Goal: Task Accomplishment & Management: Use online tool/utility

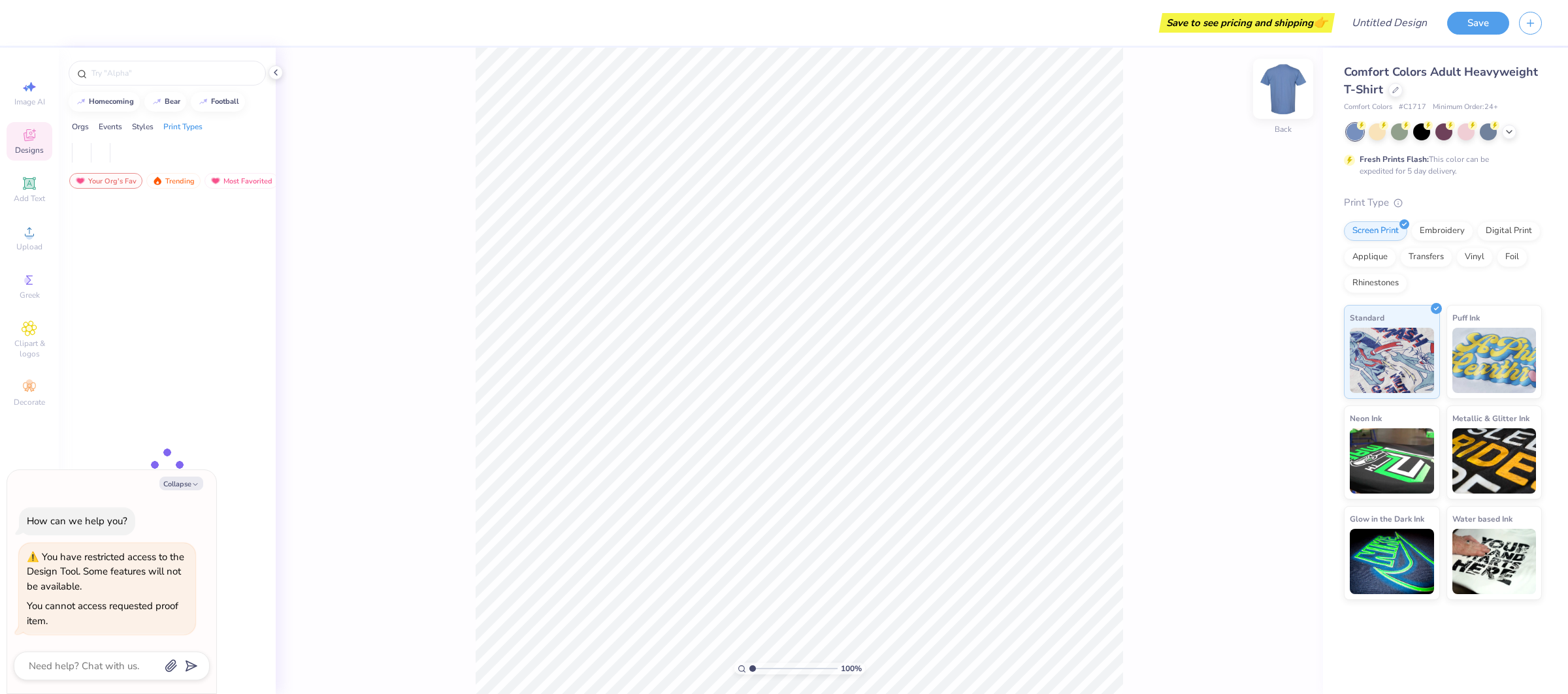
type textarea "x"
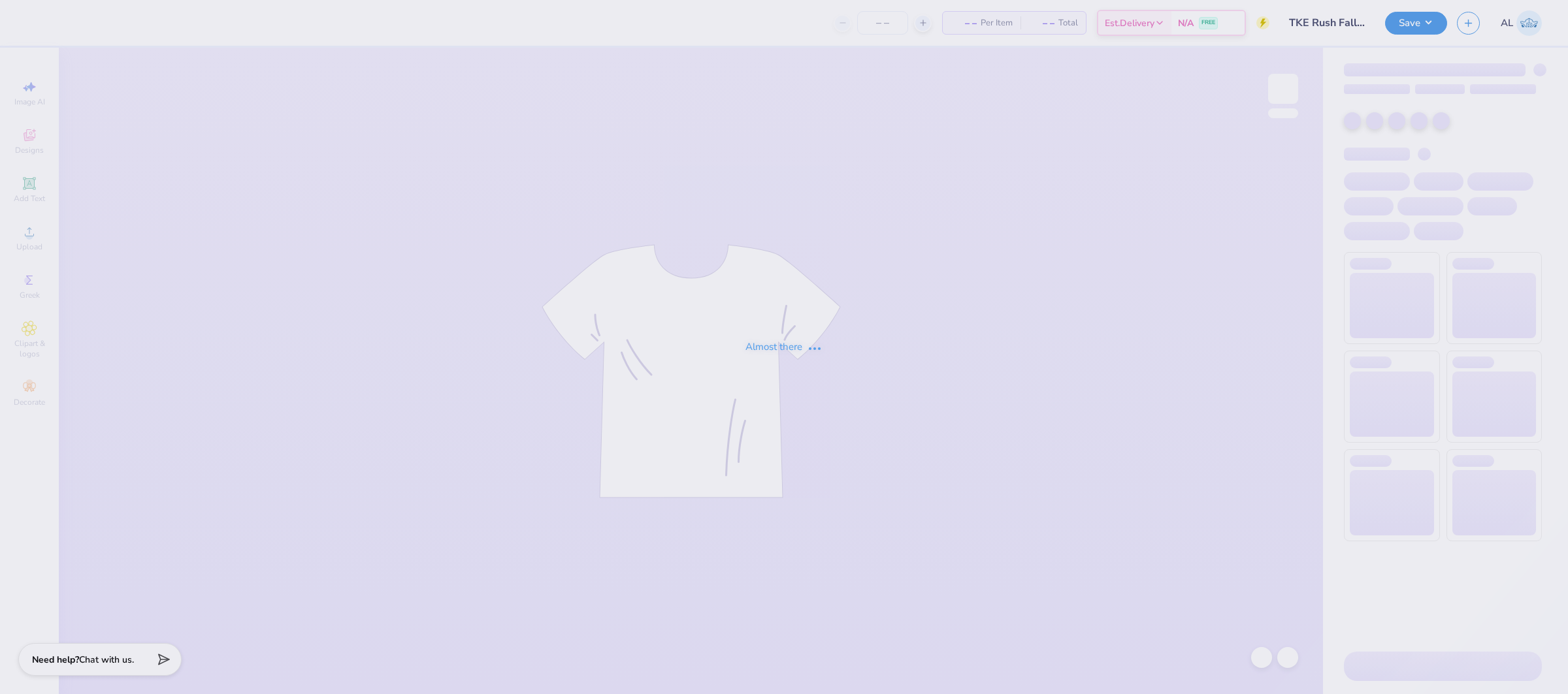
type input "TKE Rush Fall 2025"
type input "24"
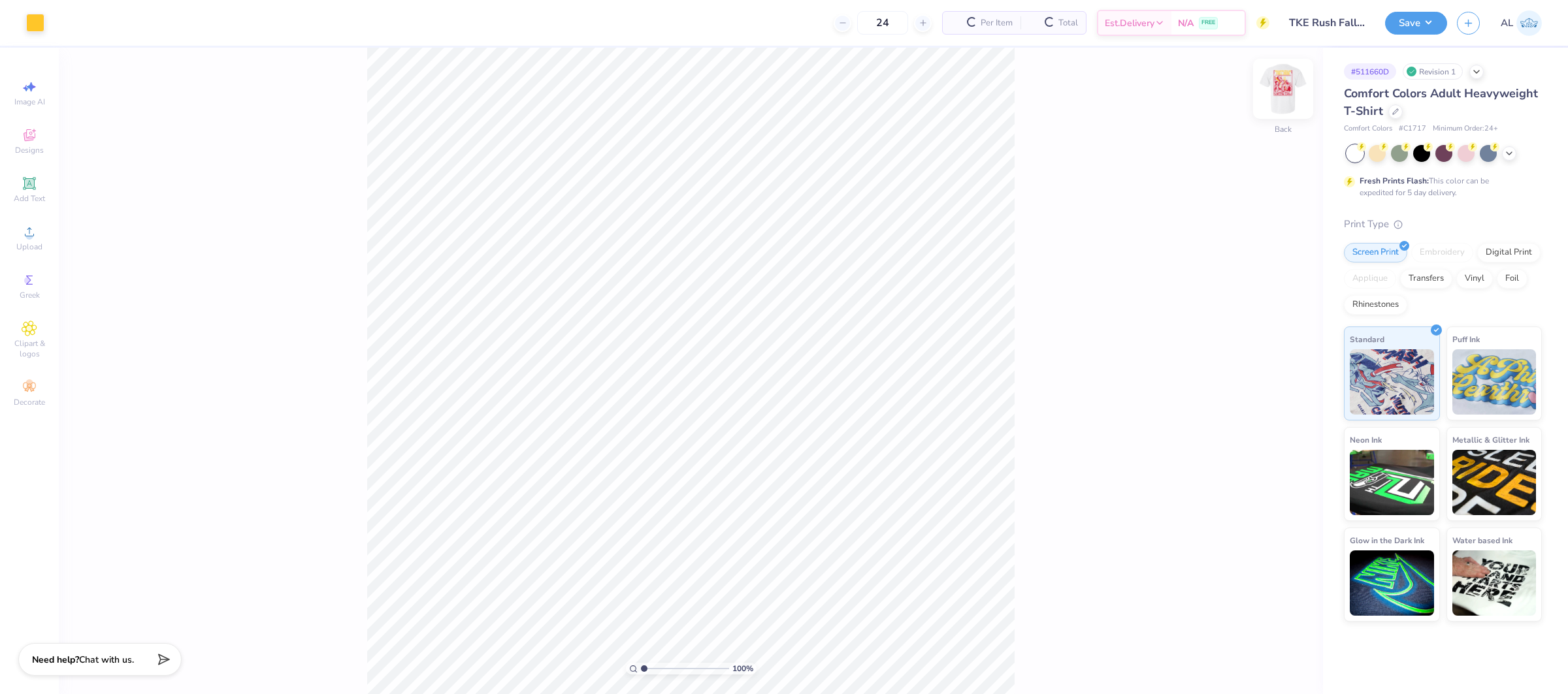
click at [1285, 94] on img at bounding box center [1283, 89] width 52 height 52
click at [28, 283] on icon at bounding box center [29, 280] width 7 height 9
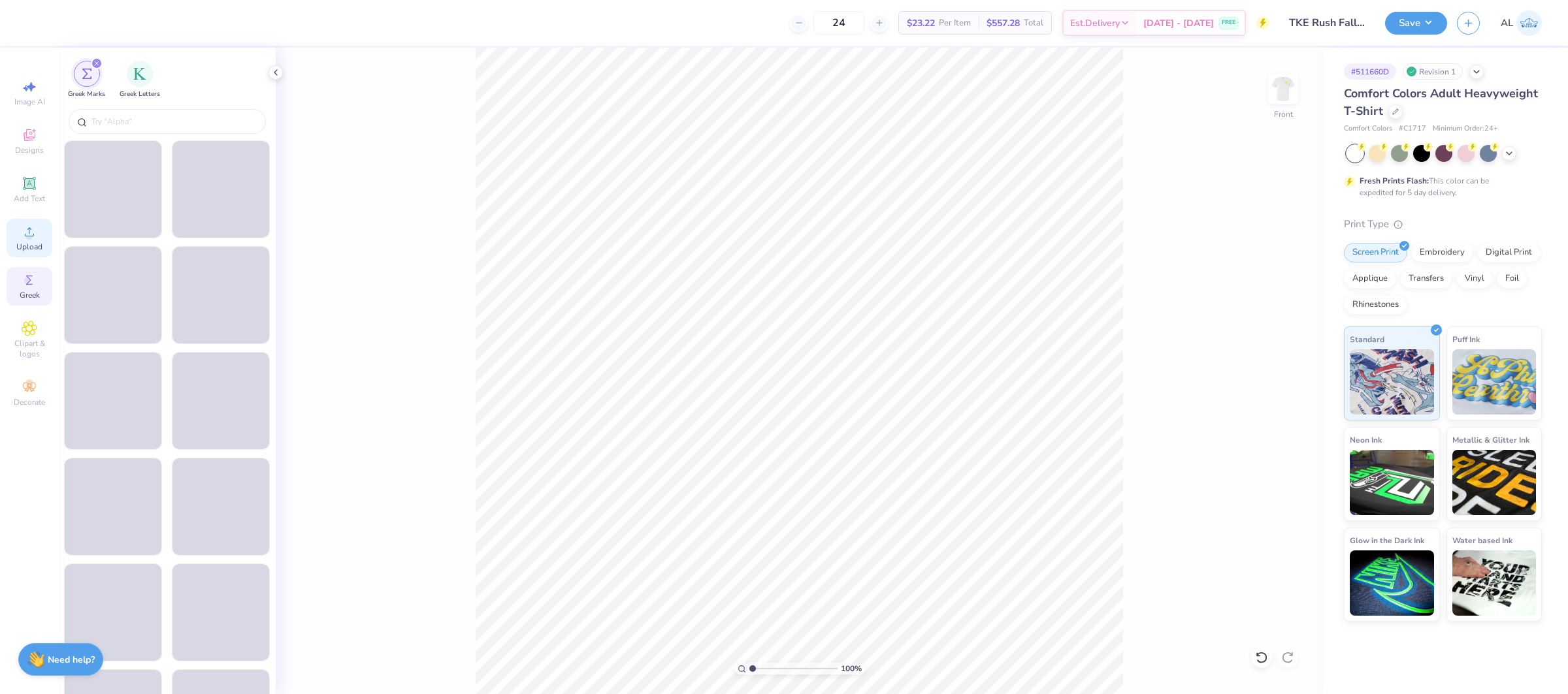
click at [29, 239] on circle at bounding box center [29, 236] width 7 height 7
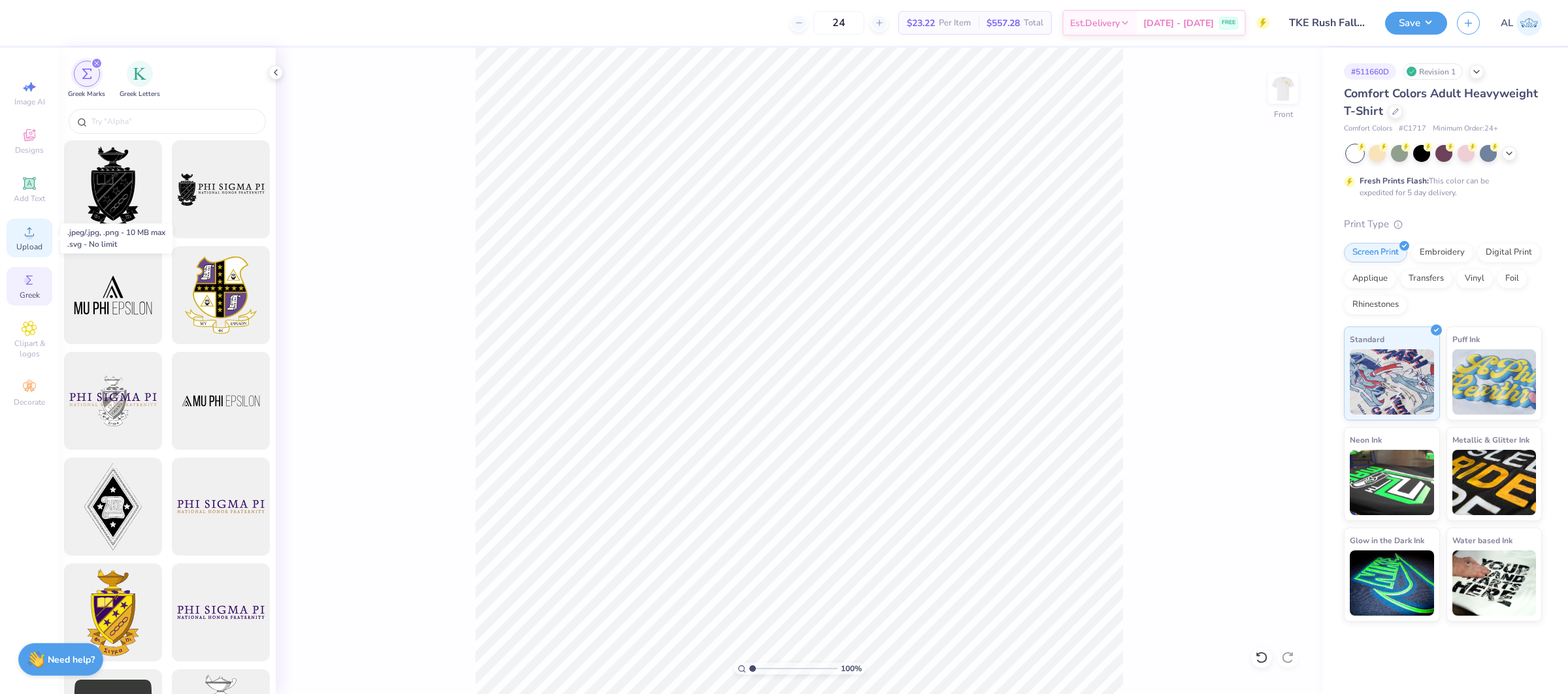
click at [28, 238] on circle at bounding box center [29, 236] width 7 height 7
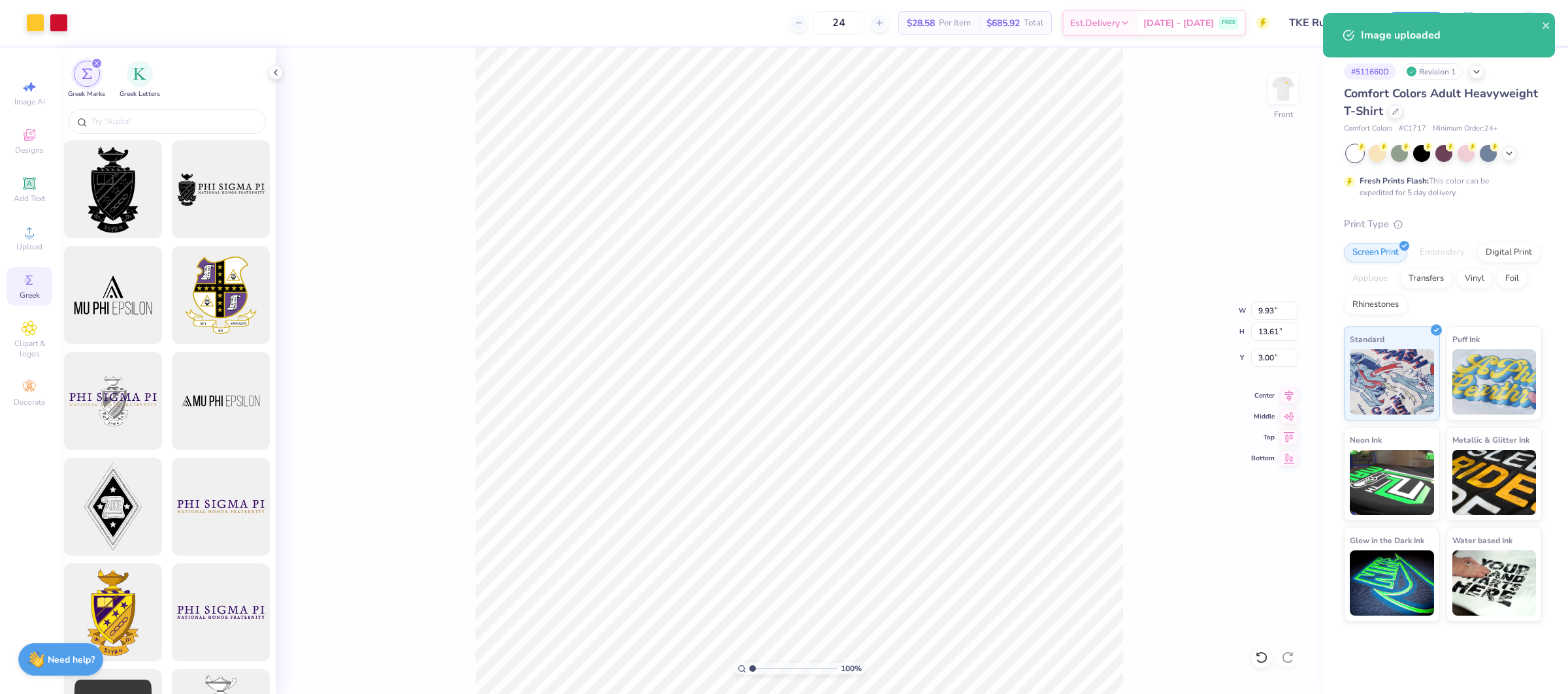
type input "3.00"
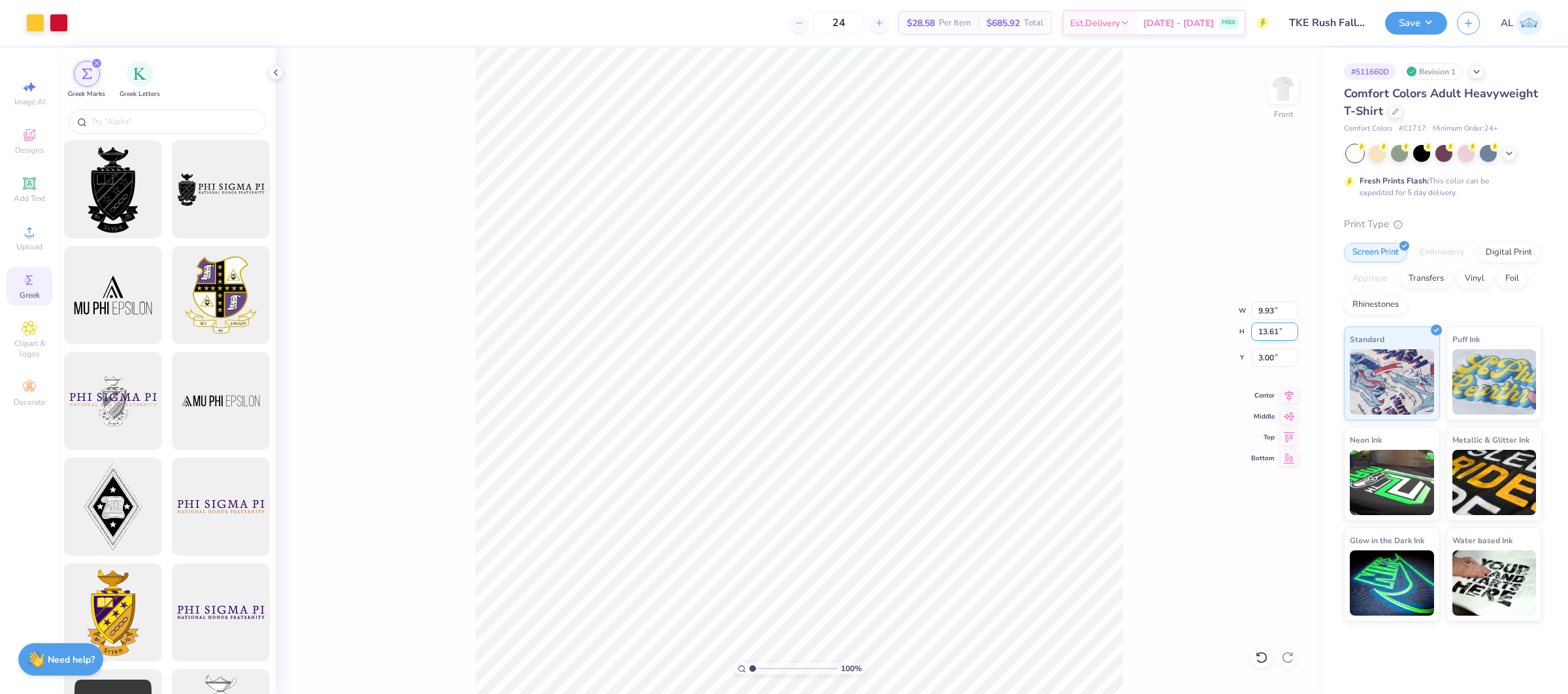
click at [1273, 331] on input "13.61" at bounding box center [1274, 331] width 47 height 18
type input "13.5"
type input "9.85"
type input "13.50"
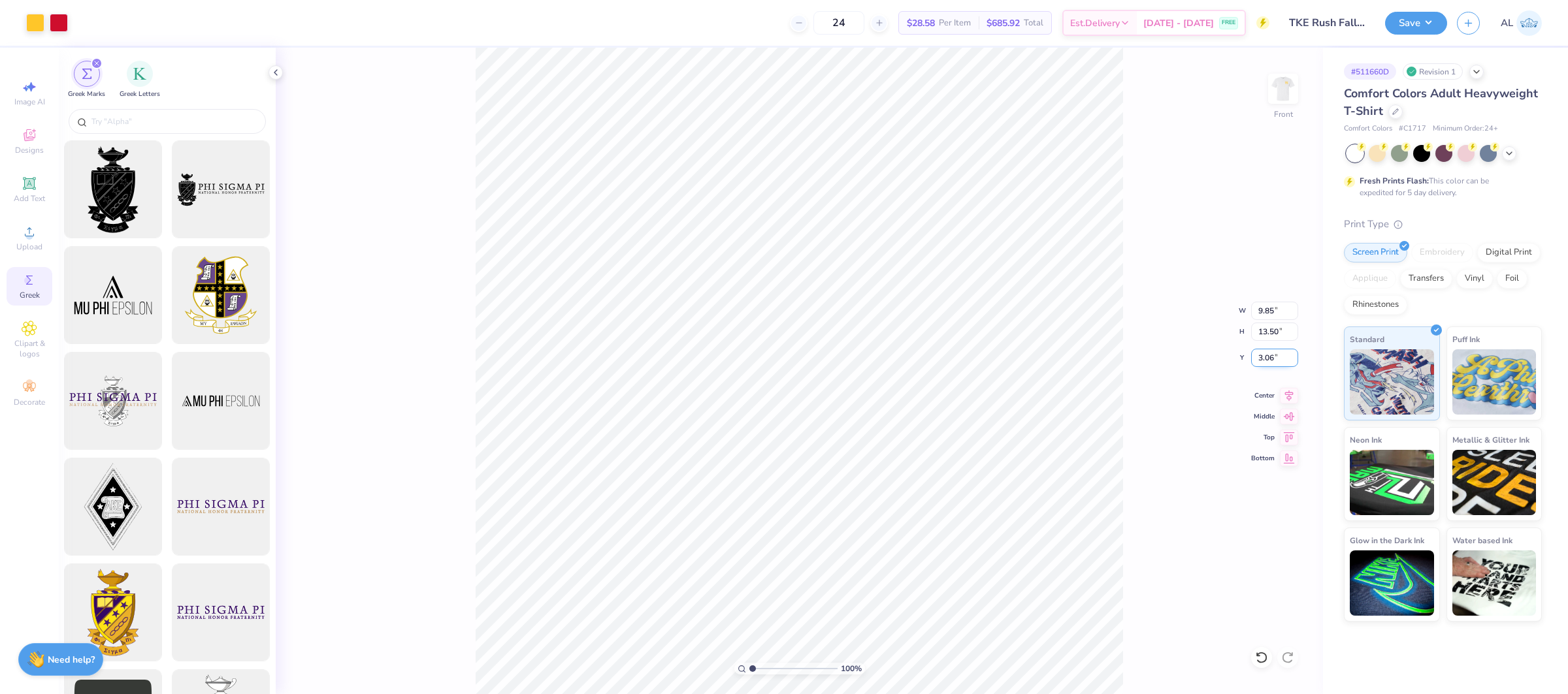
click at [1270, 358] on input "3.06" at bounding box center [1274, 357] width 47 height 18
type input "3.00"
click at [1290, 396] on icon at bounding box center [1288, 393] width 18 height 16
click at [1275, 391] on div "Center" at bounding box center [1274, 393] width 47 height 16
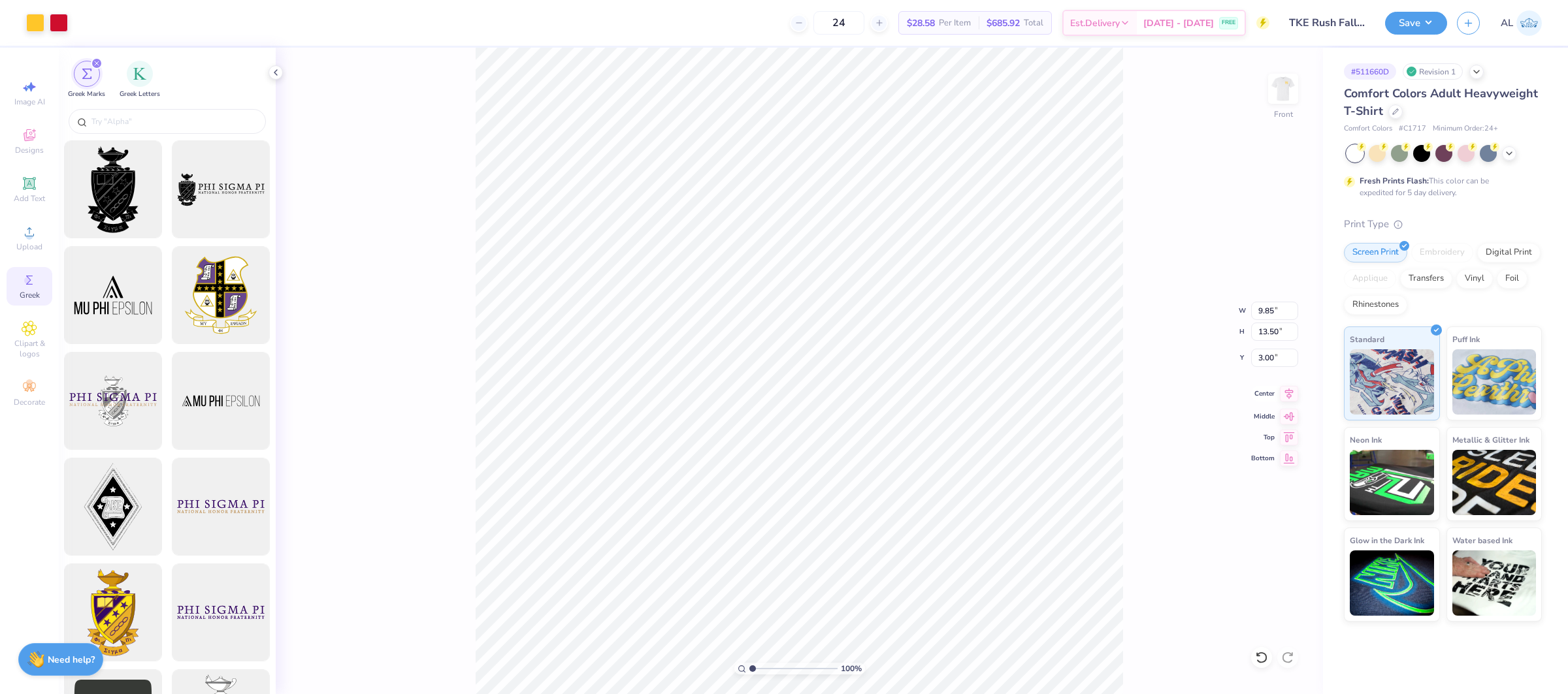
click at [1285, 391] on icon at bounding box center [1288, 393] width 8 height 11
click at [1264, 310] on input "9.85" at bounding box center [1274, 310] width 47 height 18
type input "10.00"
type input "13.71"
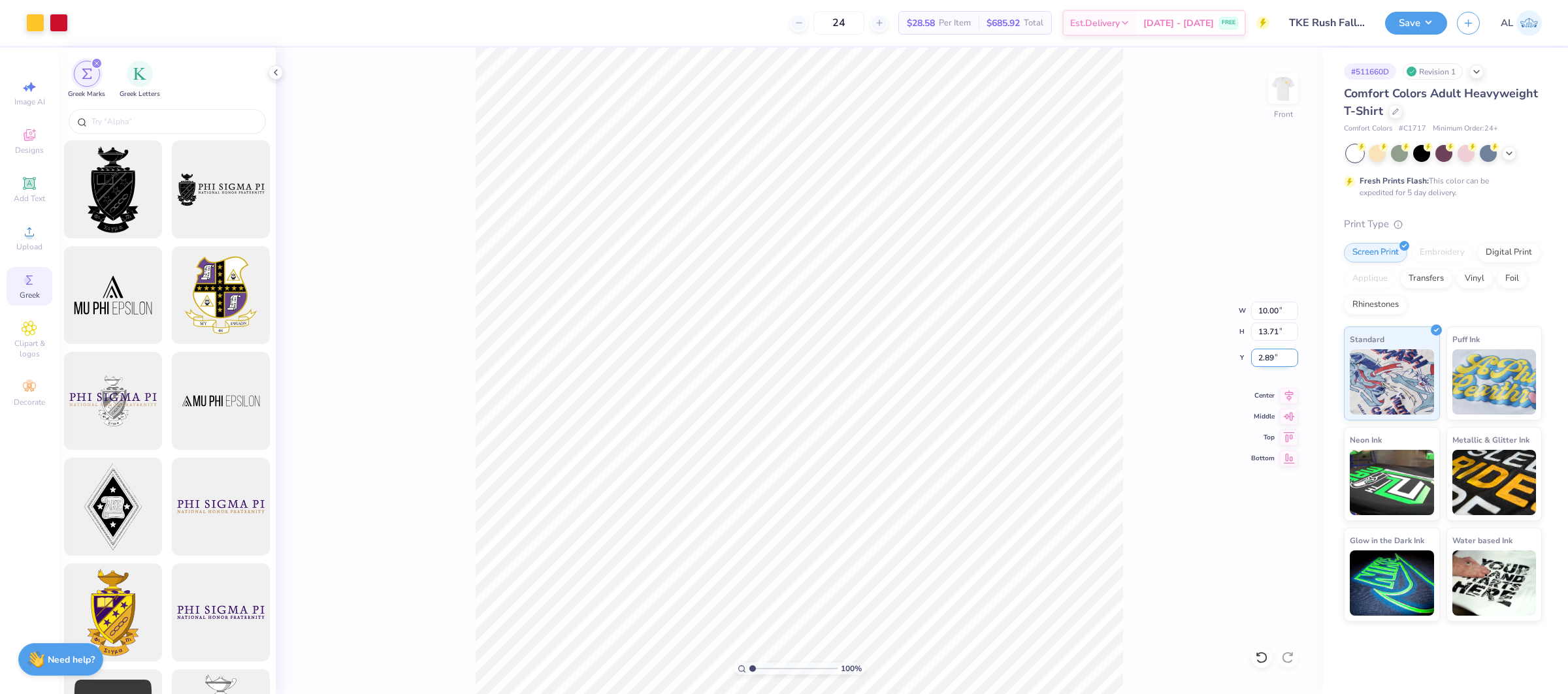
click at [1267, 357] on input "2.89" at bounding box center [1274, 357] width 47 height 18
type input "3.00"
drag, startPoint x: 1290, startPoint y: 388, endPoint x: 1210, endPoint y: 380, distance: 80.4
click at [1290, 388] on icon at bounding box center [1288, 395] width 18 height 16
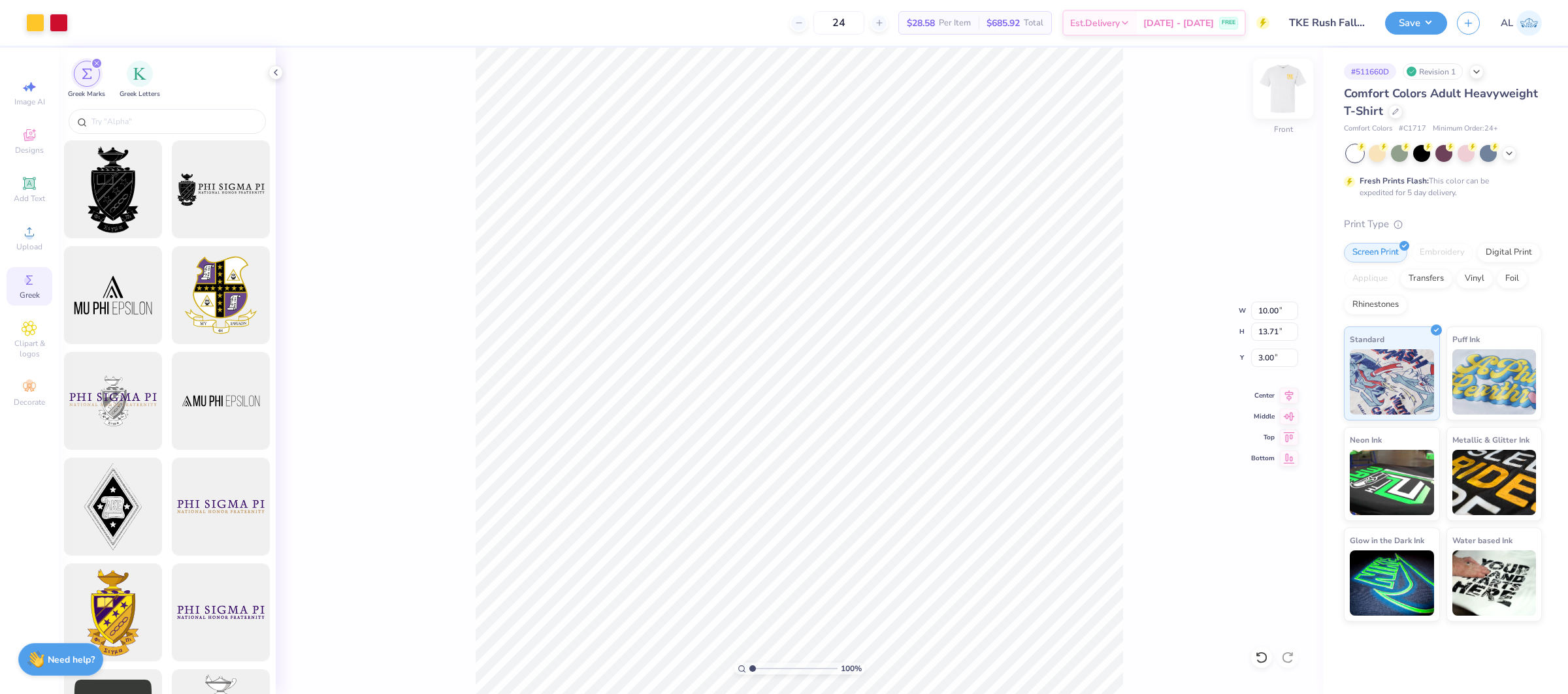
click at [1279, 94] on img at bounding box center [1283, 89] width 52 height 52
drag, startPoint x: 1279, startPoint y: 91, endPoint x: 730, endPoint y: 1, distance: 556.3
click at [1279, 91] on img at bounding box center [1282, 88] width 26 height 26
click at [1417, 26] on button "Save" at bounding box center [1416, 21] width 62 height 22
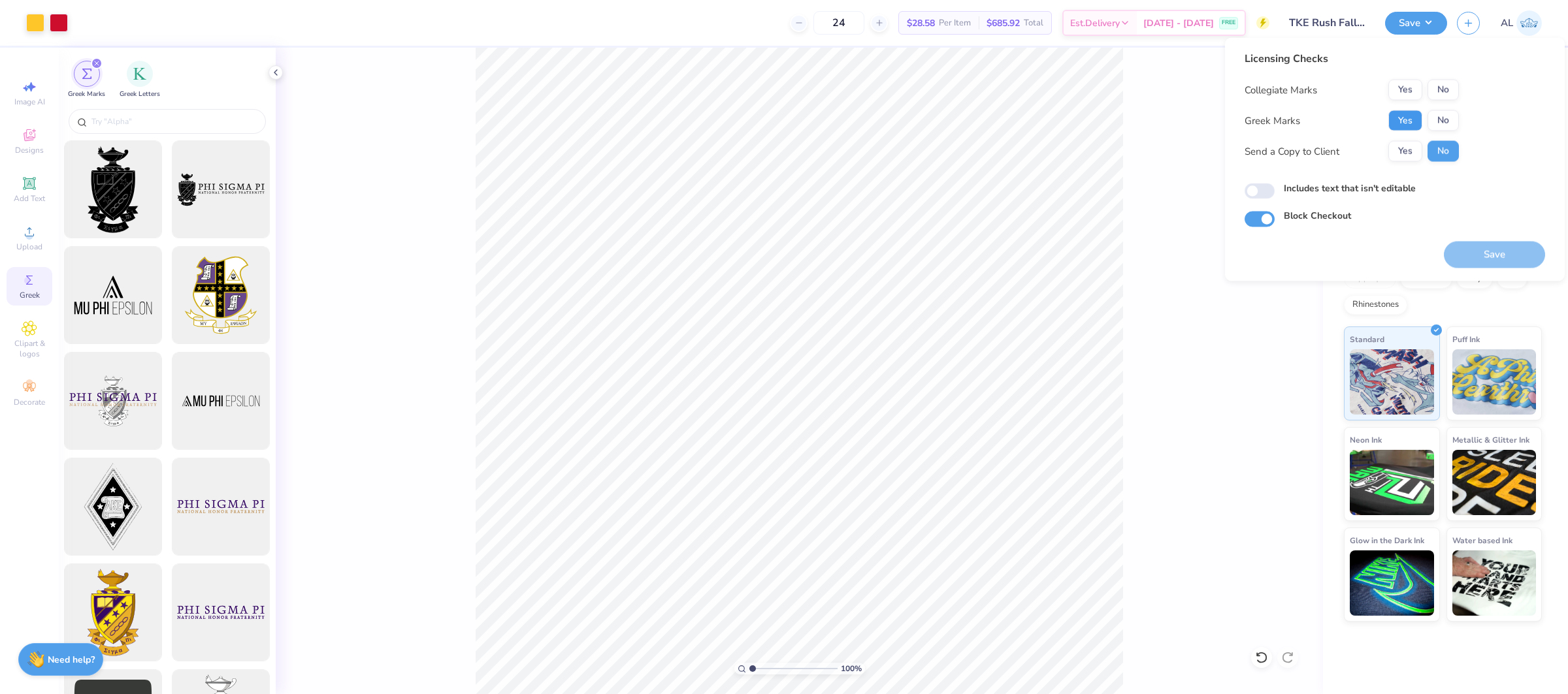
click at [1403, 120] on button "Yes" at bounding box center [1405, 121] width 34 height 21
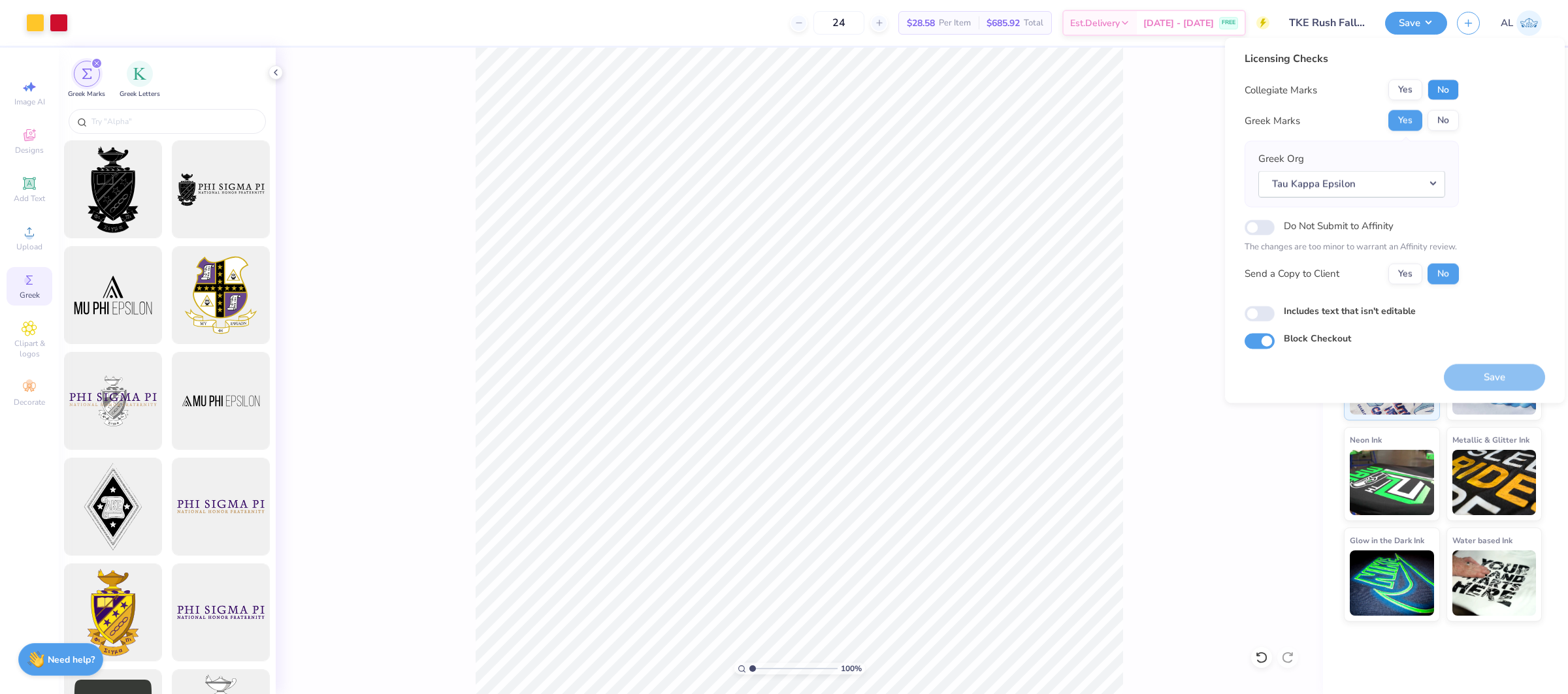
click at [1452, 88] on button "No" at bounding box center [1443, 90] width 31 height 21
click at [1345, 310] on label "Includes text that isn't editable" at bounding box center [1350, 310] width 132 height 13
click at [1275, 310] on input "Includes text that isn't editable" at bounding box center [1259, 313] width 30 height 16
checkbox input "true"
click at [1489, 377] on button "Save" at bounding box center [1494, 377] width 101 height 27
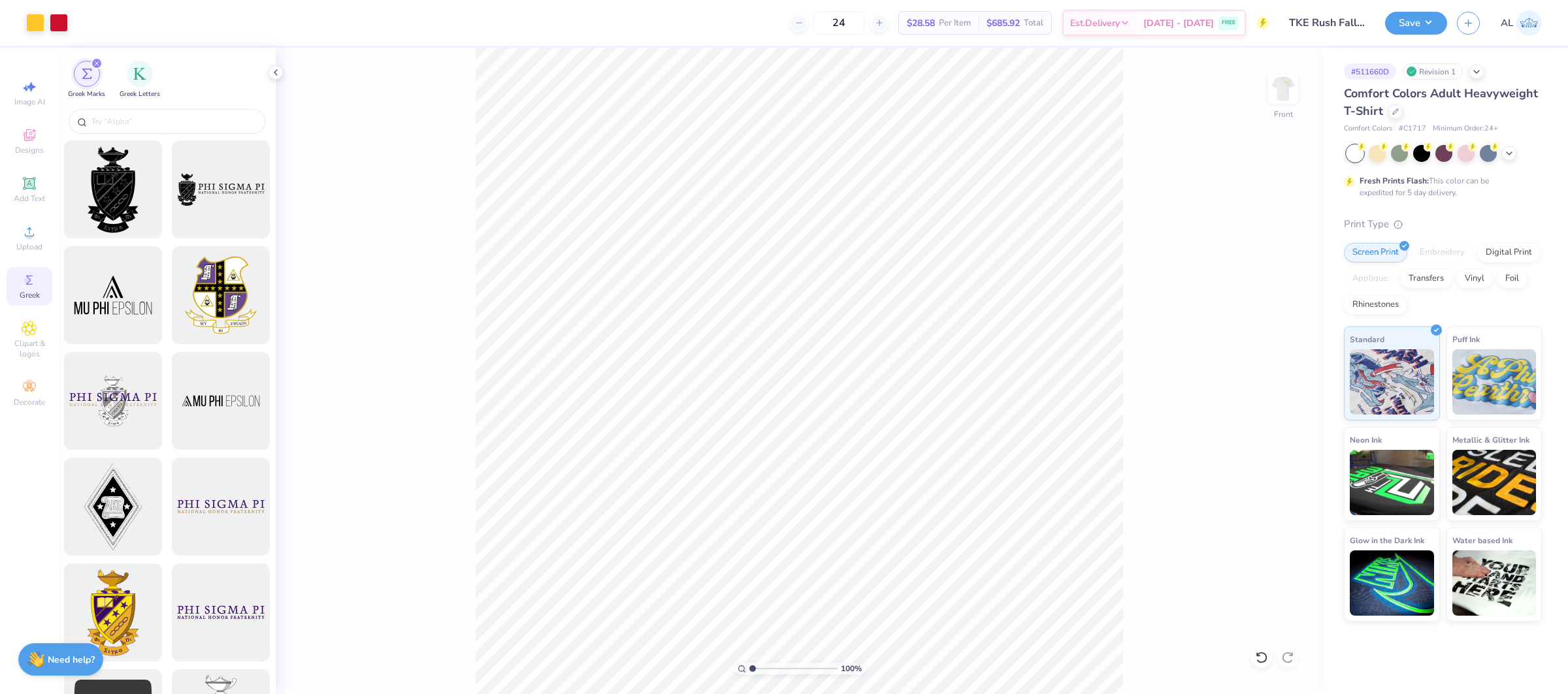
click at [29, 582] on div "Image AI Designs Add Text Upload Greek Clipart & logos Decorate" at bounding box center [29, 371] width 58 height 646
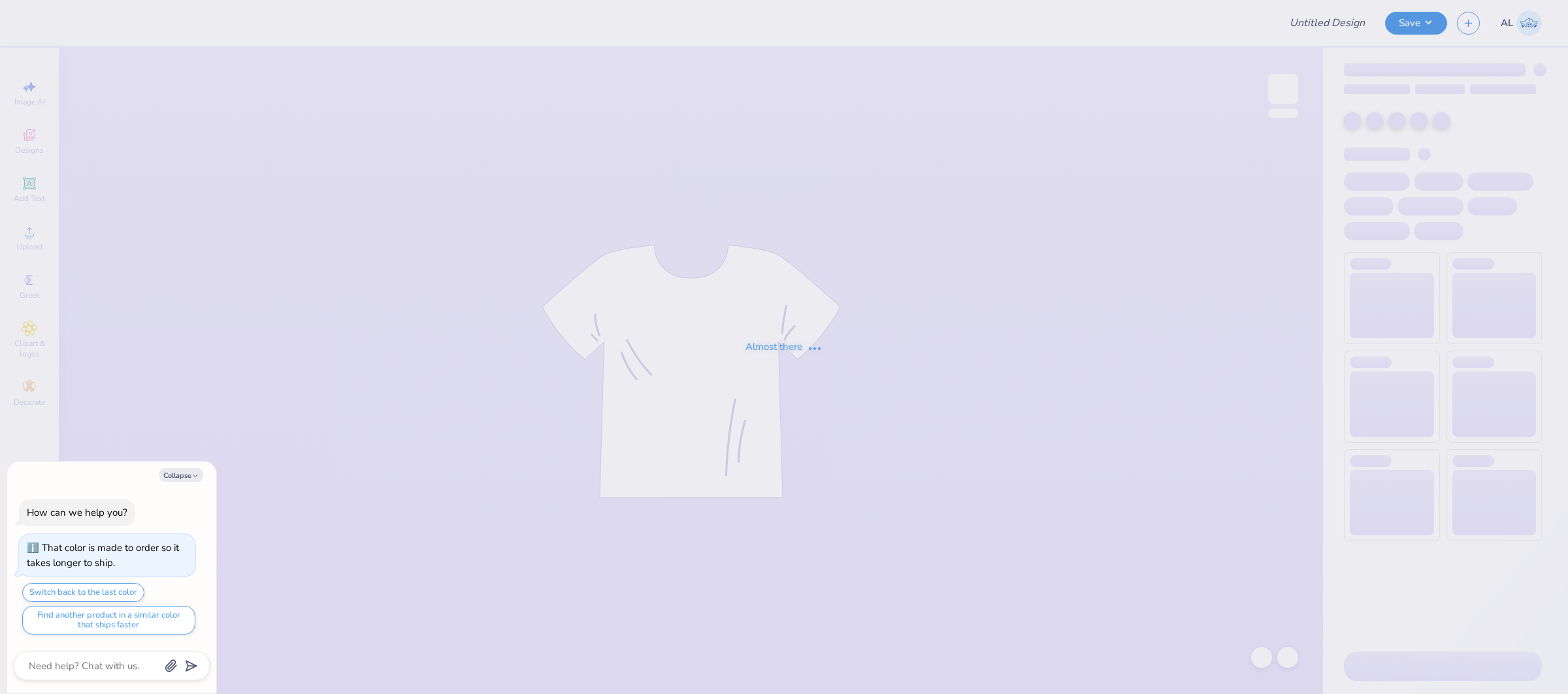
type textarea "x"
type input "FPS239530"
type textarea "x"
type input "12"
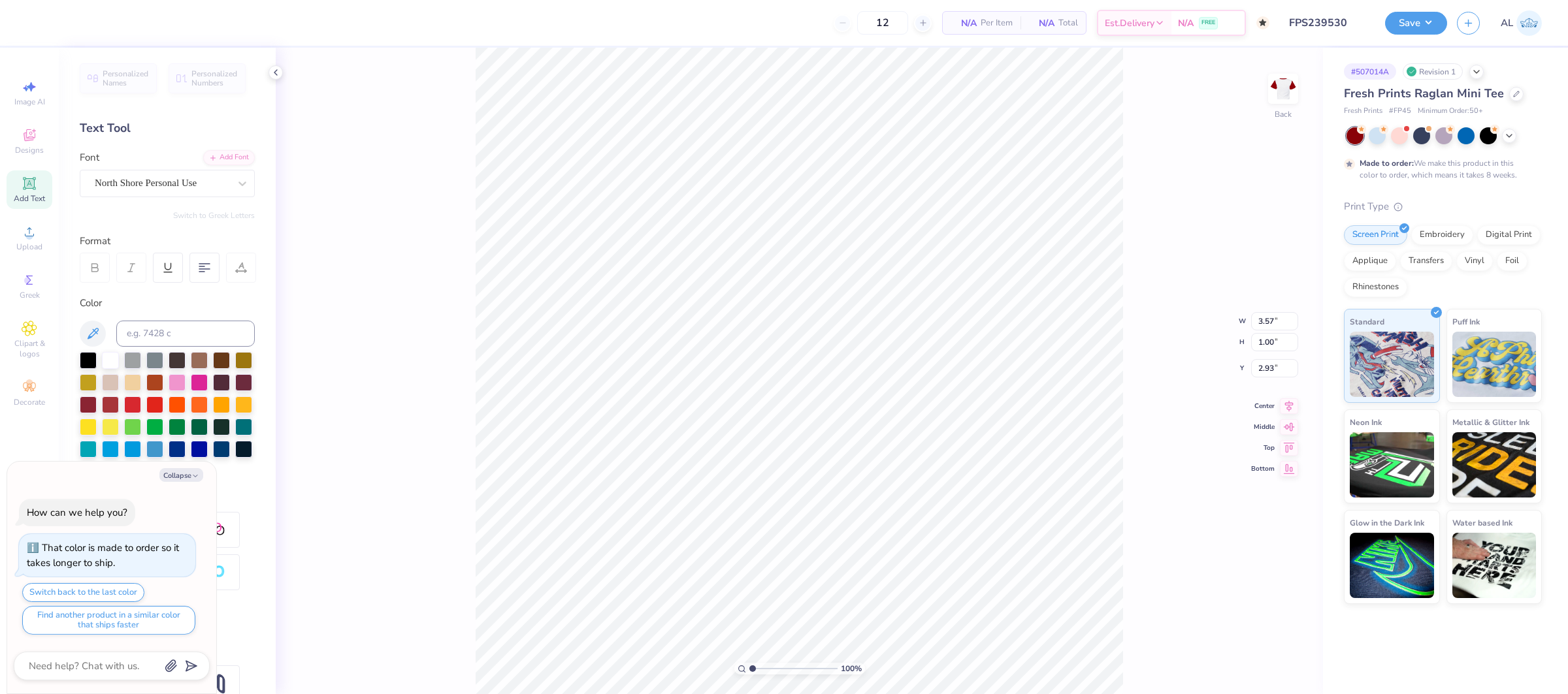
type textarea "x"
type textarea "DELTA"
type textarea "x"
type textarea "DELTA"
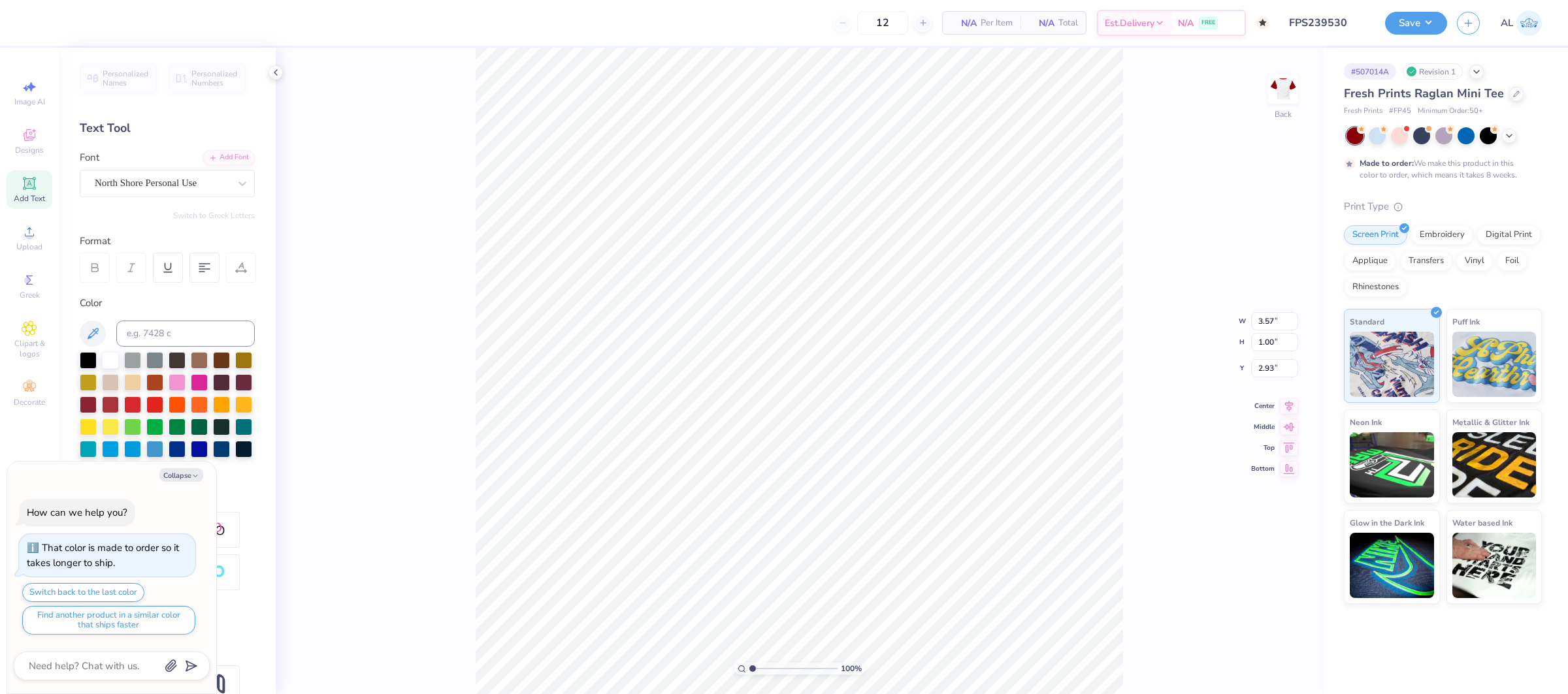
type textarea "x"
type input "2.88"
type input "0.92"
type input "3.83"
type textarea "x"
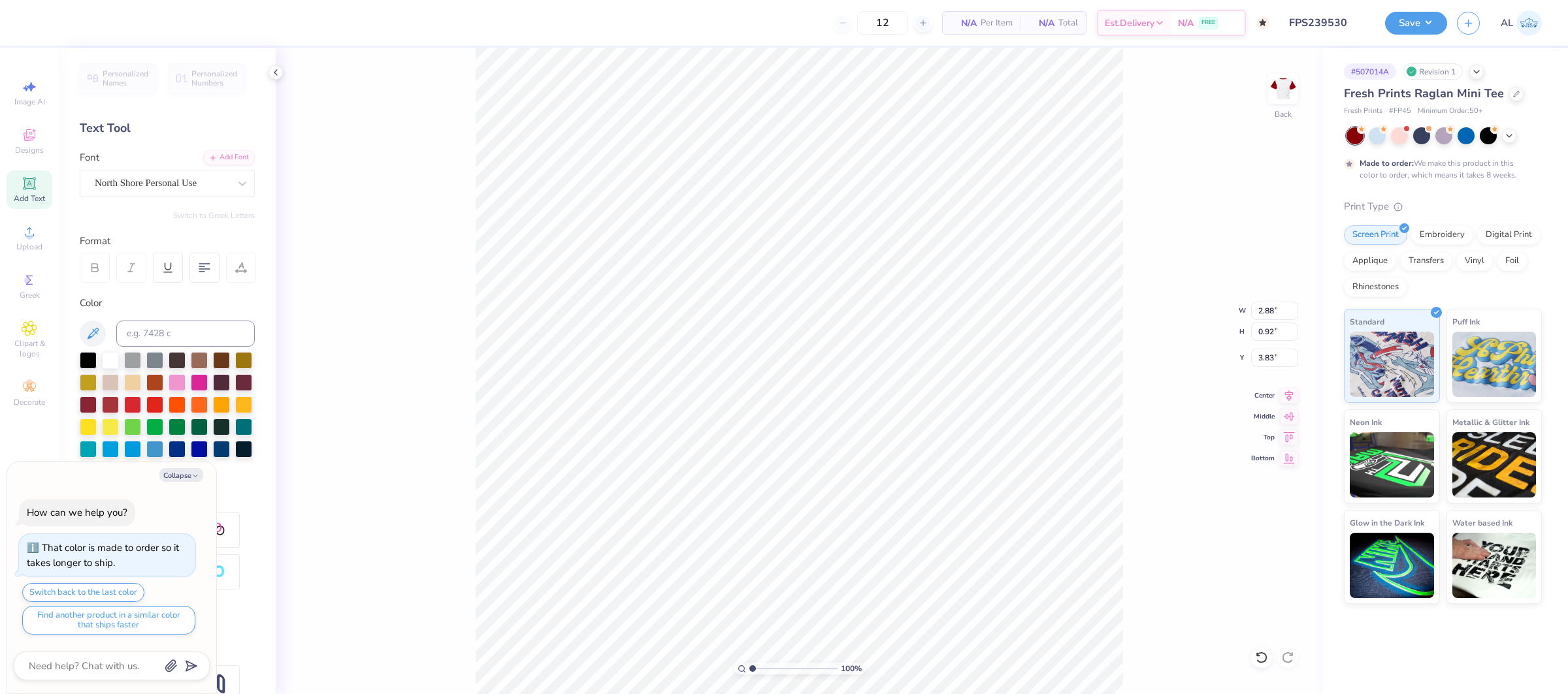
type textarea "Z"
type textarea "x"
type textarea "ZE"
type textarea "x"
type textarea "ZETA"
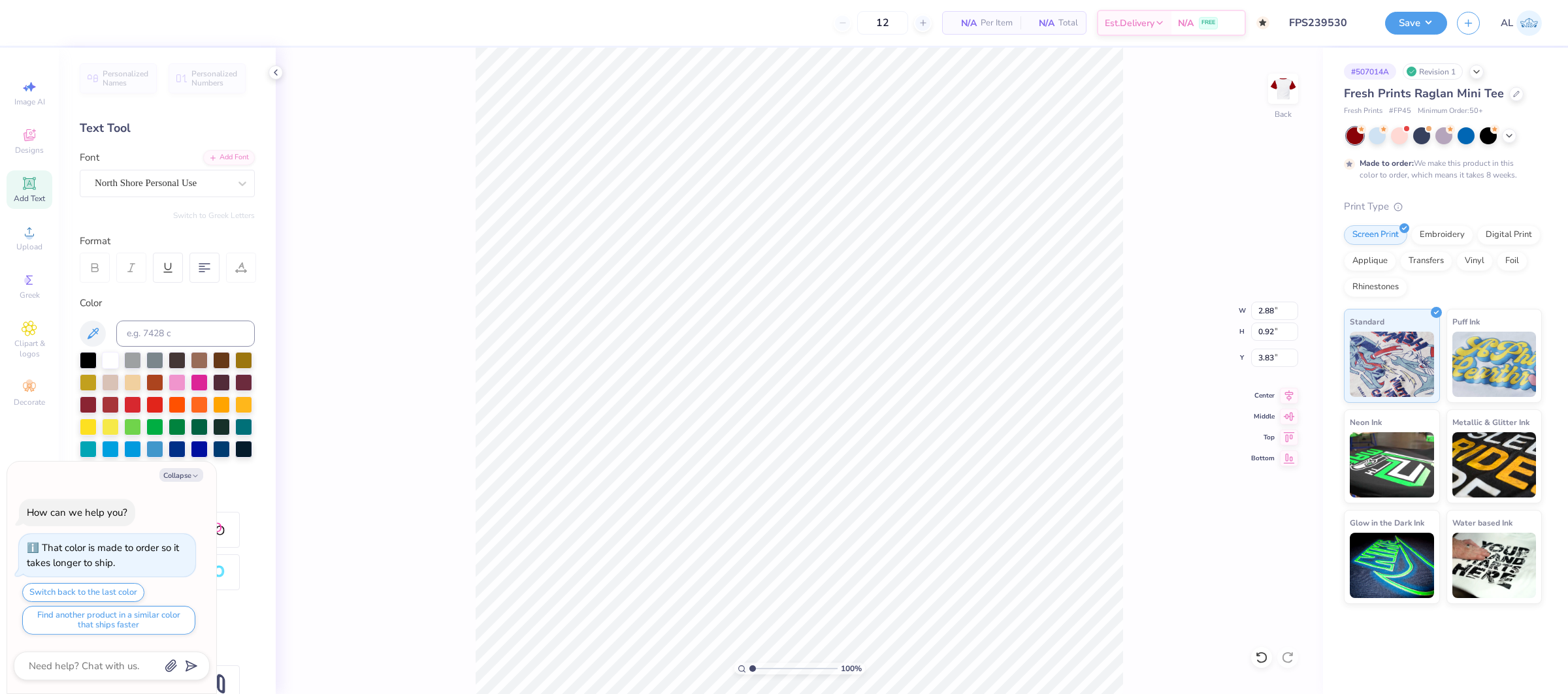
type textarea "x"
type input "4.13"
click at [779, 670] on input "range" at bounding box center [793, 669] width 88 height 12
type textarea "x"
type input "3.58"
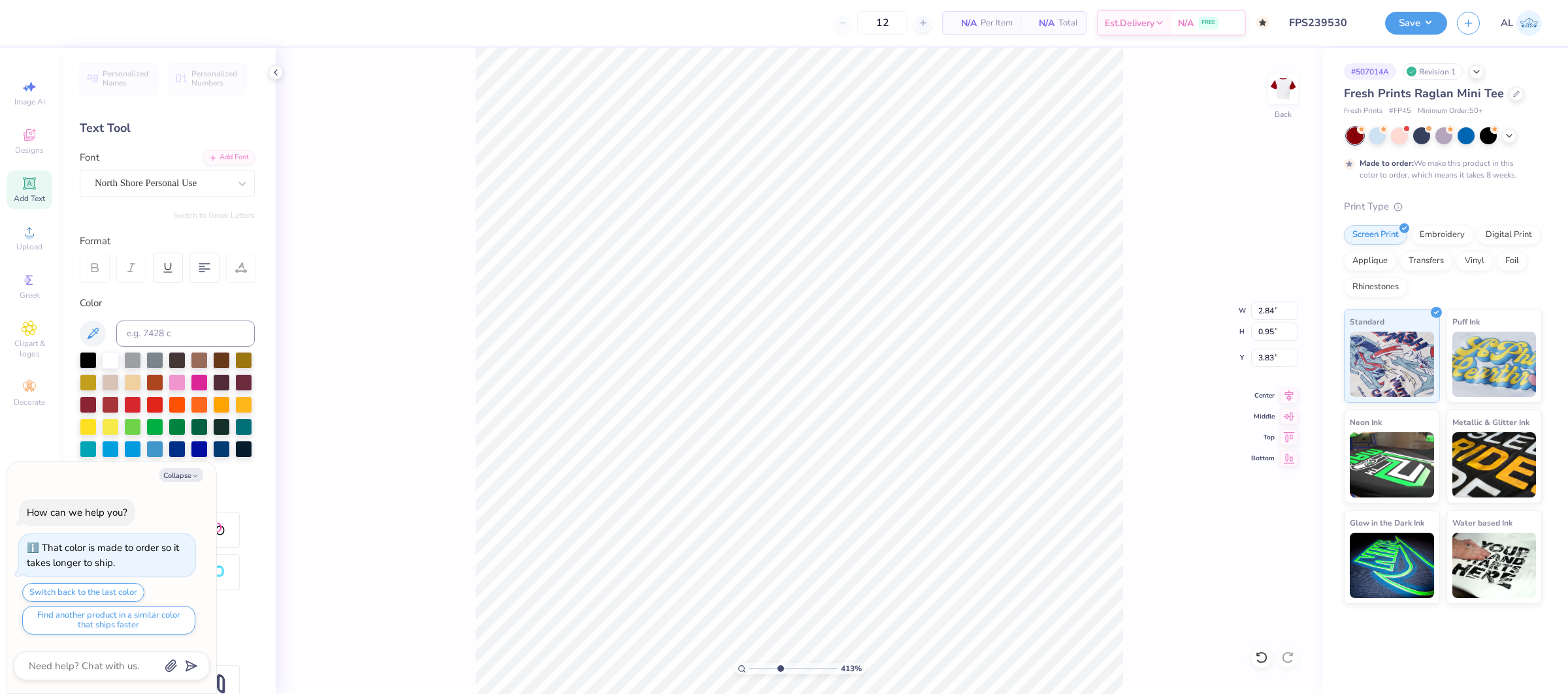
type input "1.01"
type input "2.93"
type textarea "x"
type input "1.02"
type textarea "x"
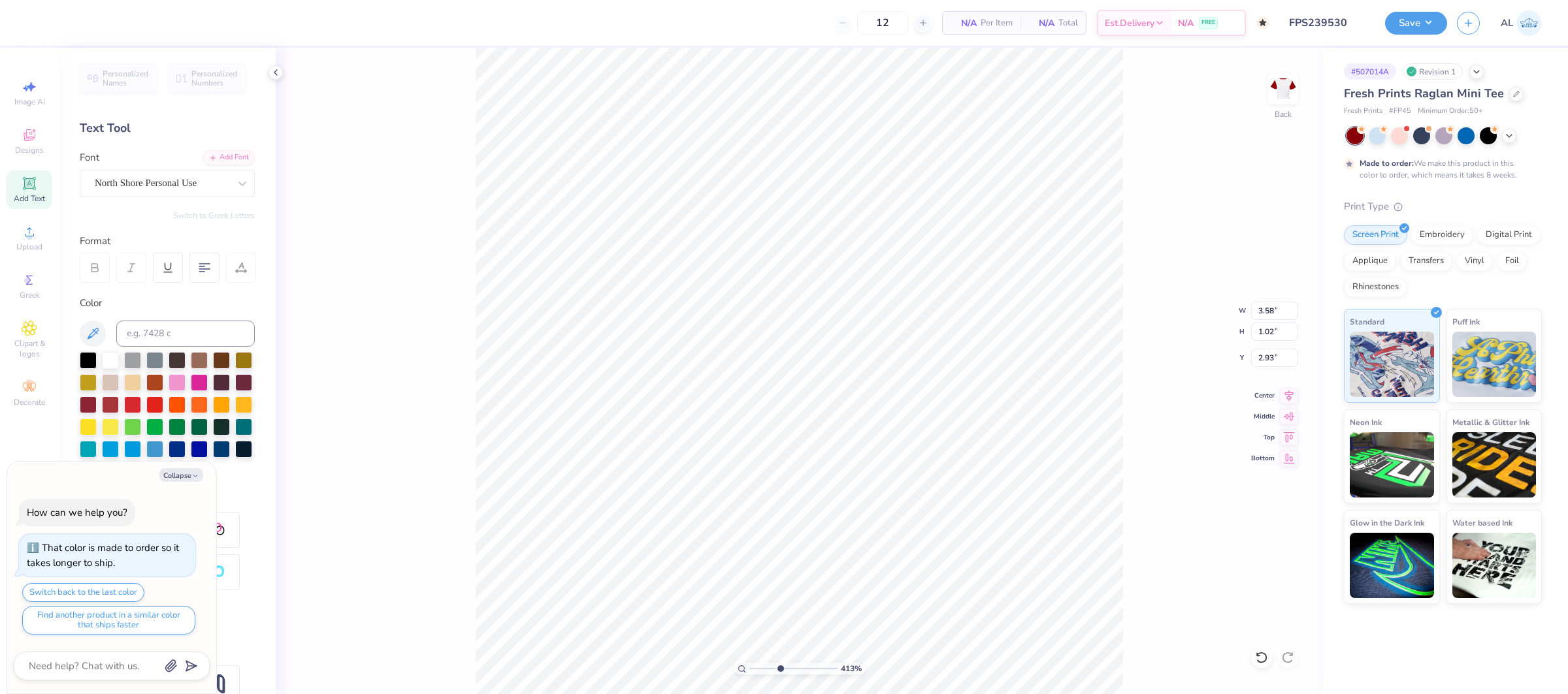
type input "1.87"
type input "2.95"
type textarea "x"
type input "3.61"
type input "1.89"
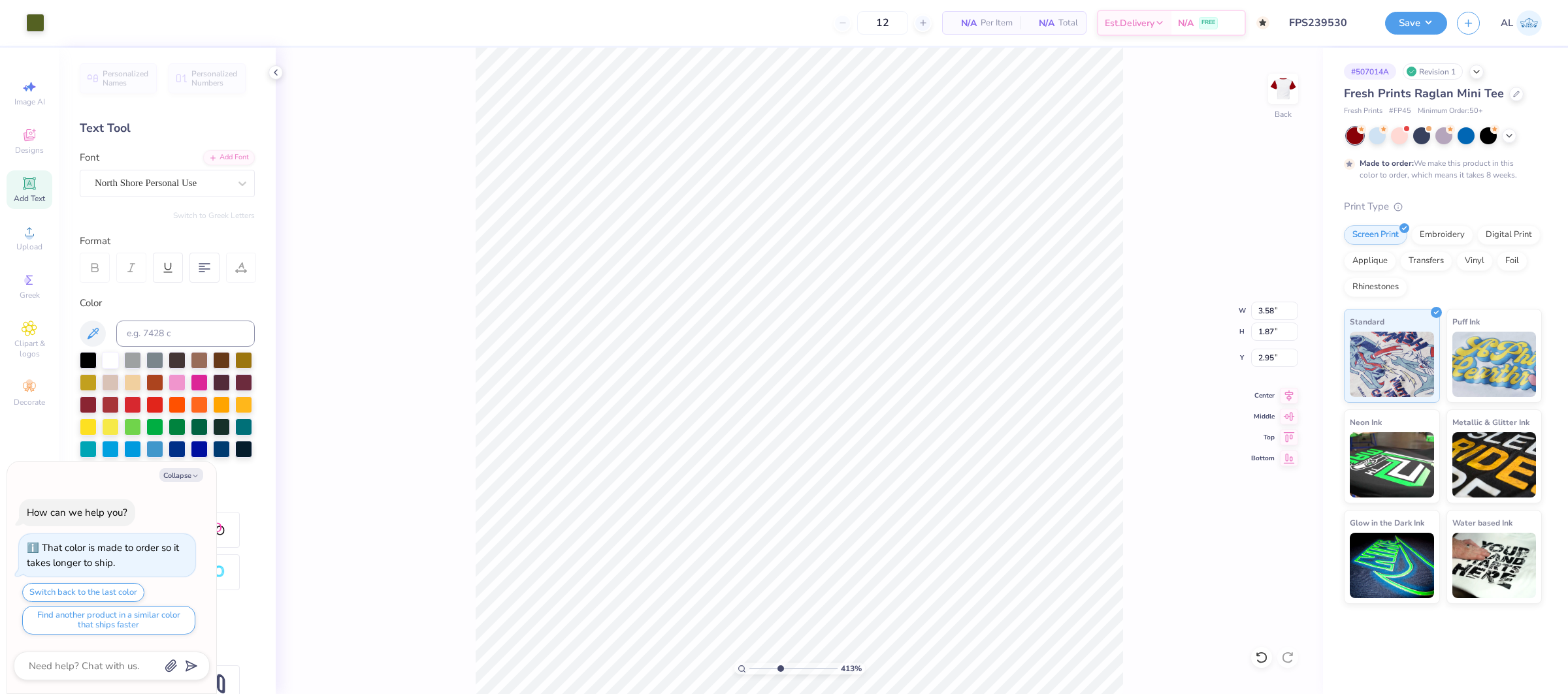
type input "2.93"
type textarea "x"
type input "2.94"
type textarea "x"
type input "0.39"
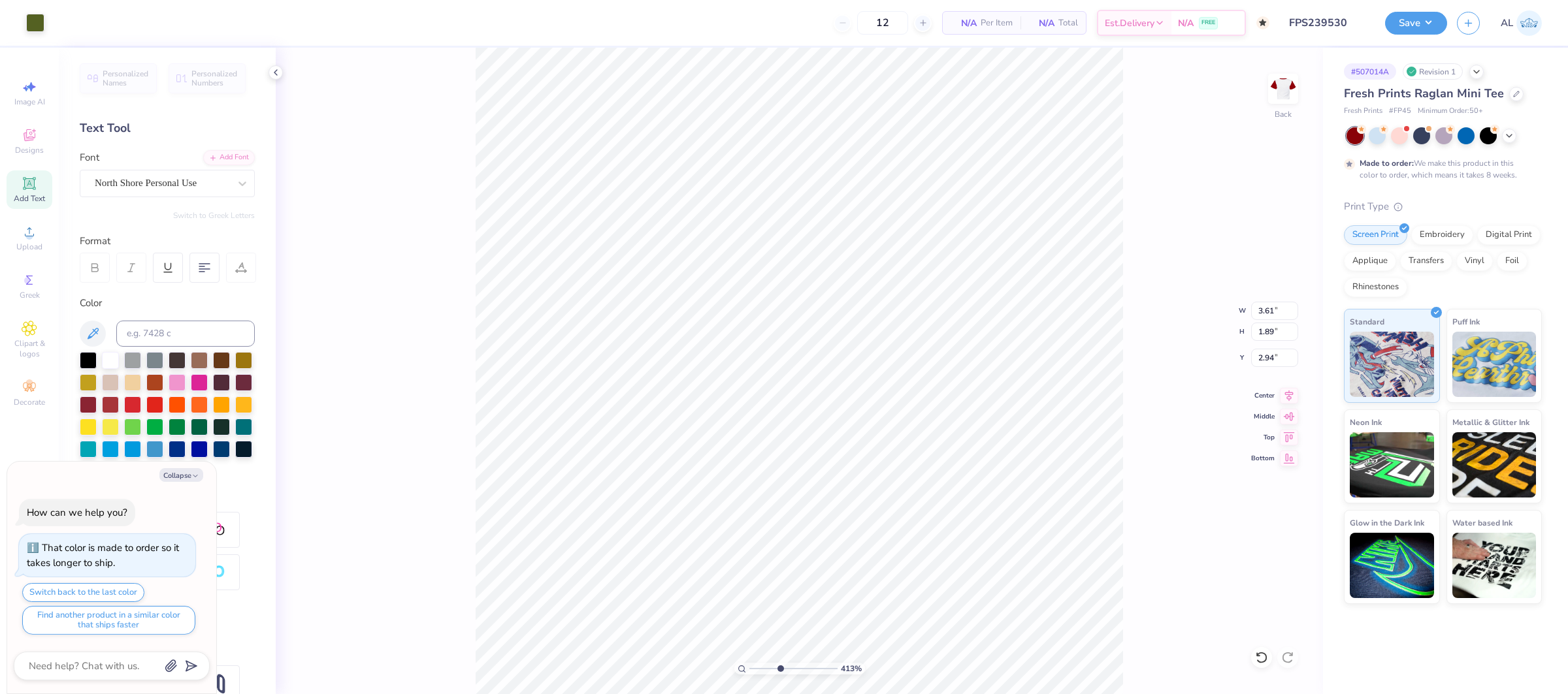
type input "0.25"
type input "4.79"
type textarea "x"
type input "0.40"
type textarea "x"
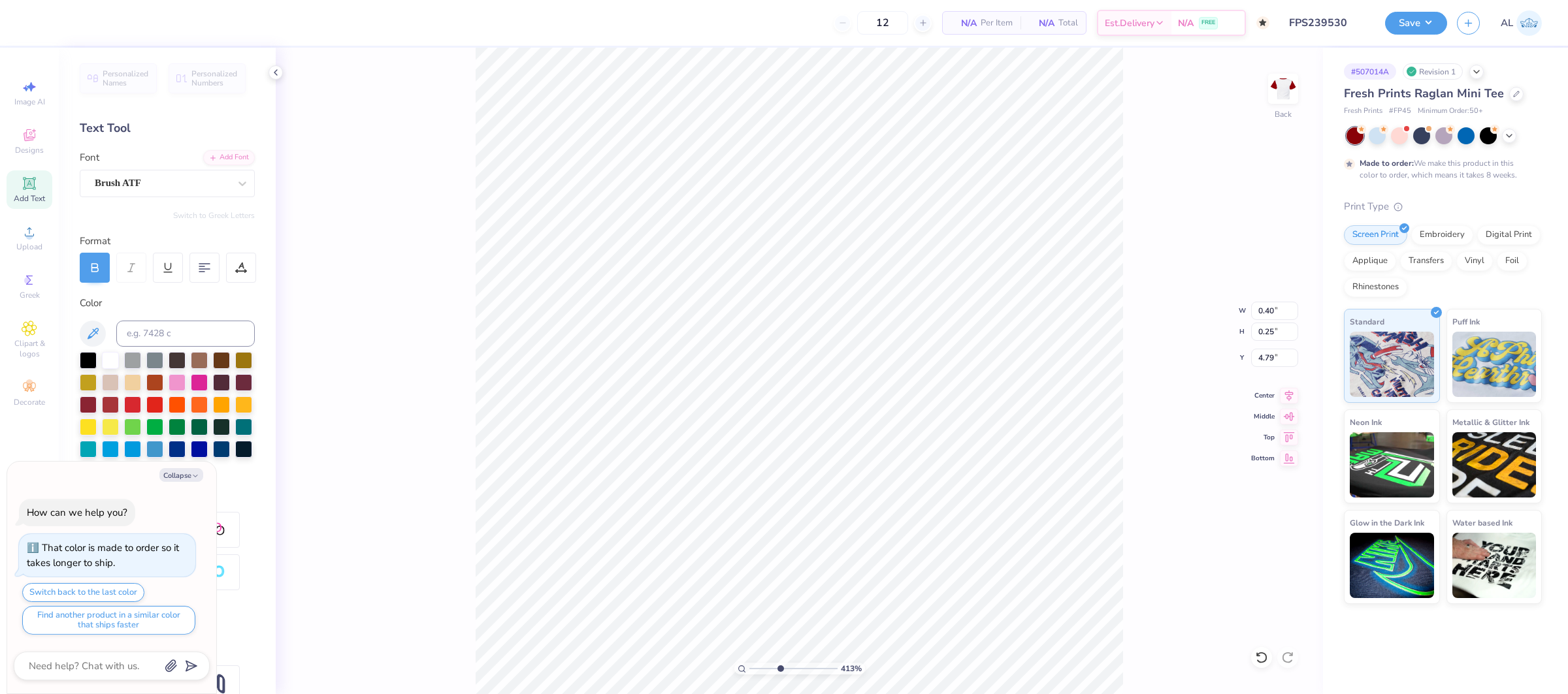
type input "4.70"
type textarea "x"
type input "3.67"
type textarea "x"
type input "4.74"
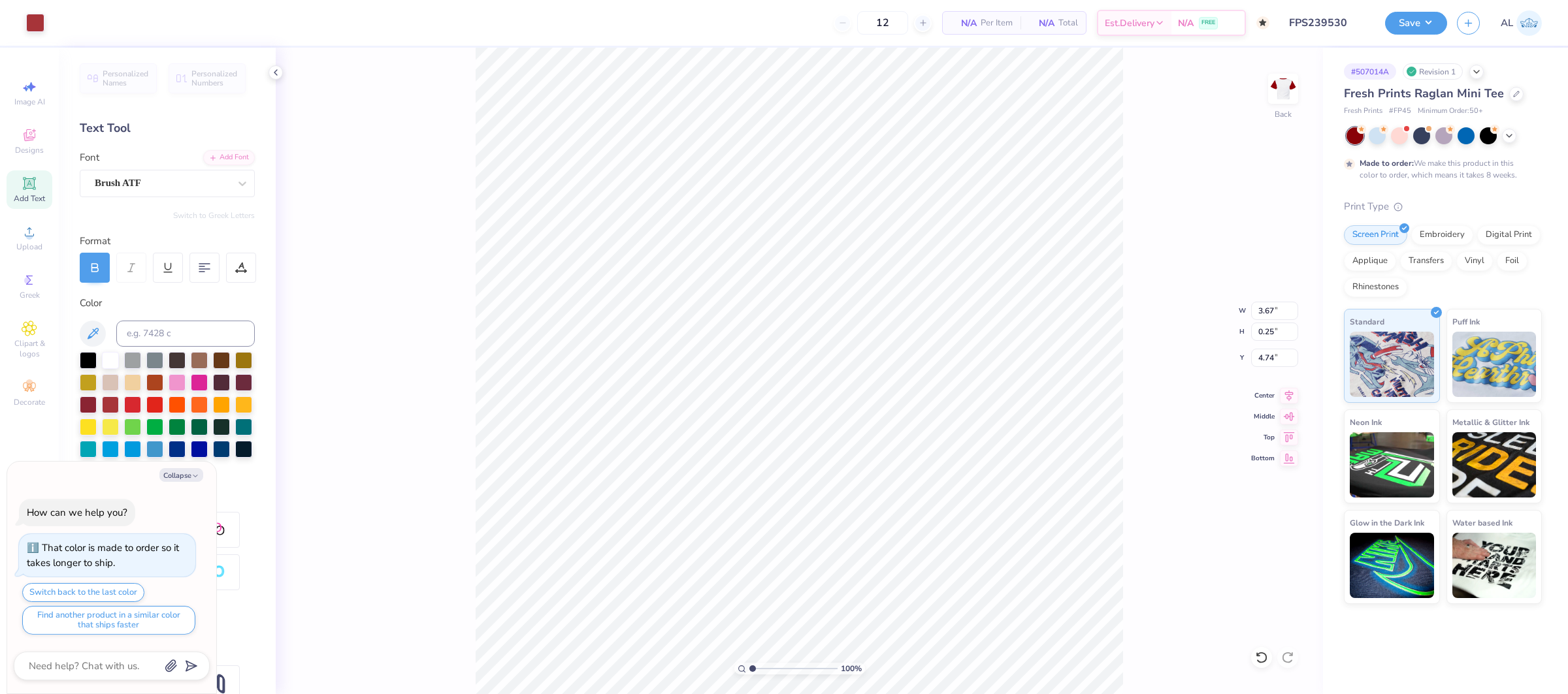
type input "1"
drag, startPoint x: 778, startPoint y: 670, endPoint x: 745, endPoint y: 663, distance: 33.7
click at [745, 669] on div "100 %" at bounding box center [799, 669] width 130 height 12
type textarea "x"
type input "2.79"
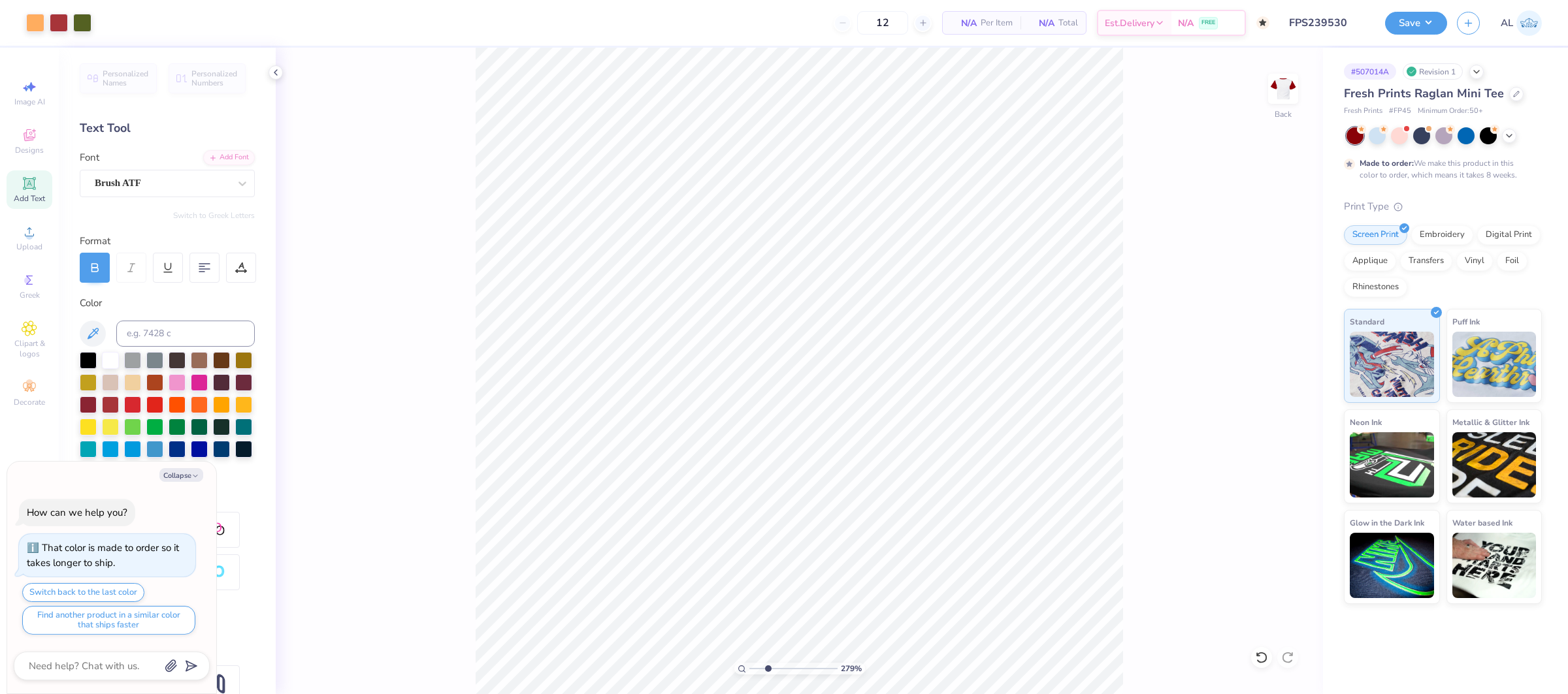
click at [768, 669] on input "range" at bounding box center [793, 669] width 88 height 12
type textarea "x"
type input "1"
click at [727, 664] on div "100 %" at bounding box center [799, 371] width 647 height 647
type textarea "x"
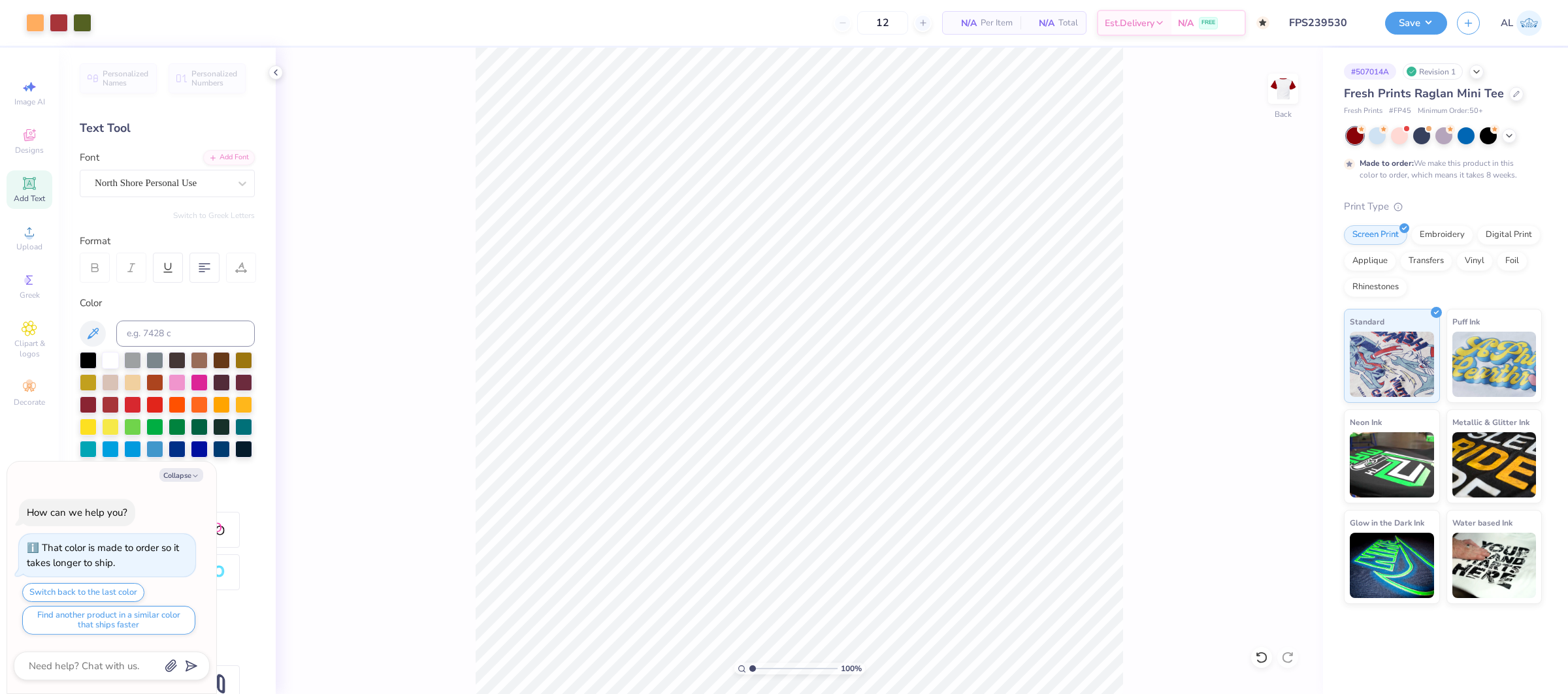
type input "4.85"
click at [786, 667] on input "range" at bounding box center [793, 669] width 88 height 12
type textarea "x"
type input "1"
click at [715, 667] on div "485 %" at bounding box center [799, 371] width 647 height 647
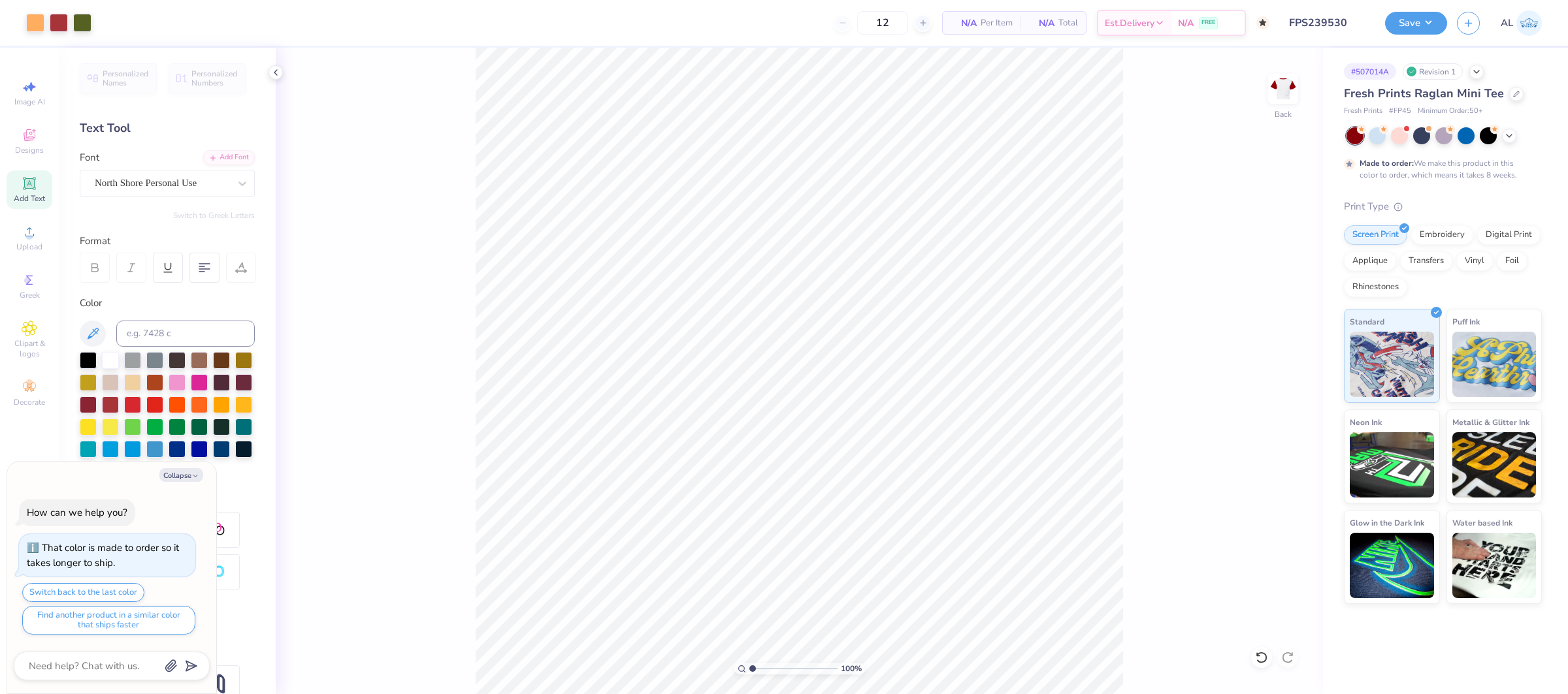
click at [1438, 31] on button "Save" at bounding box center [1416, 23] width 62 height 22
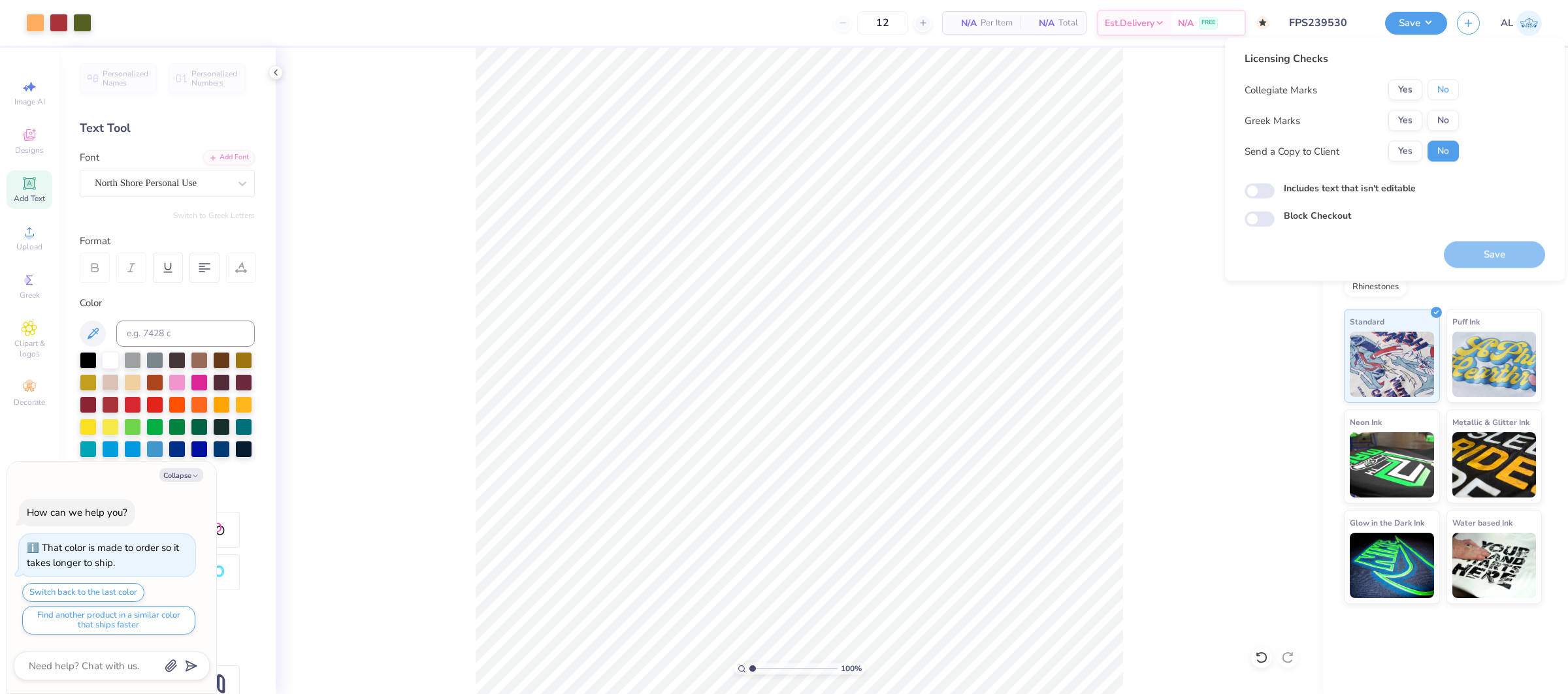
drag, startPoint x: 1440, startPoint y: 97, endPoint x: 1427, endPoint y: 106, distance: 15.8
click at [1440, 97] on button "No" at bounding box center [1443, 90] width 31 height 21
click at [1402, 127] on button "Yes" at bounding box center [1405, 121] width 34 height 21
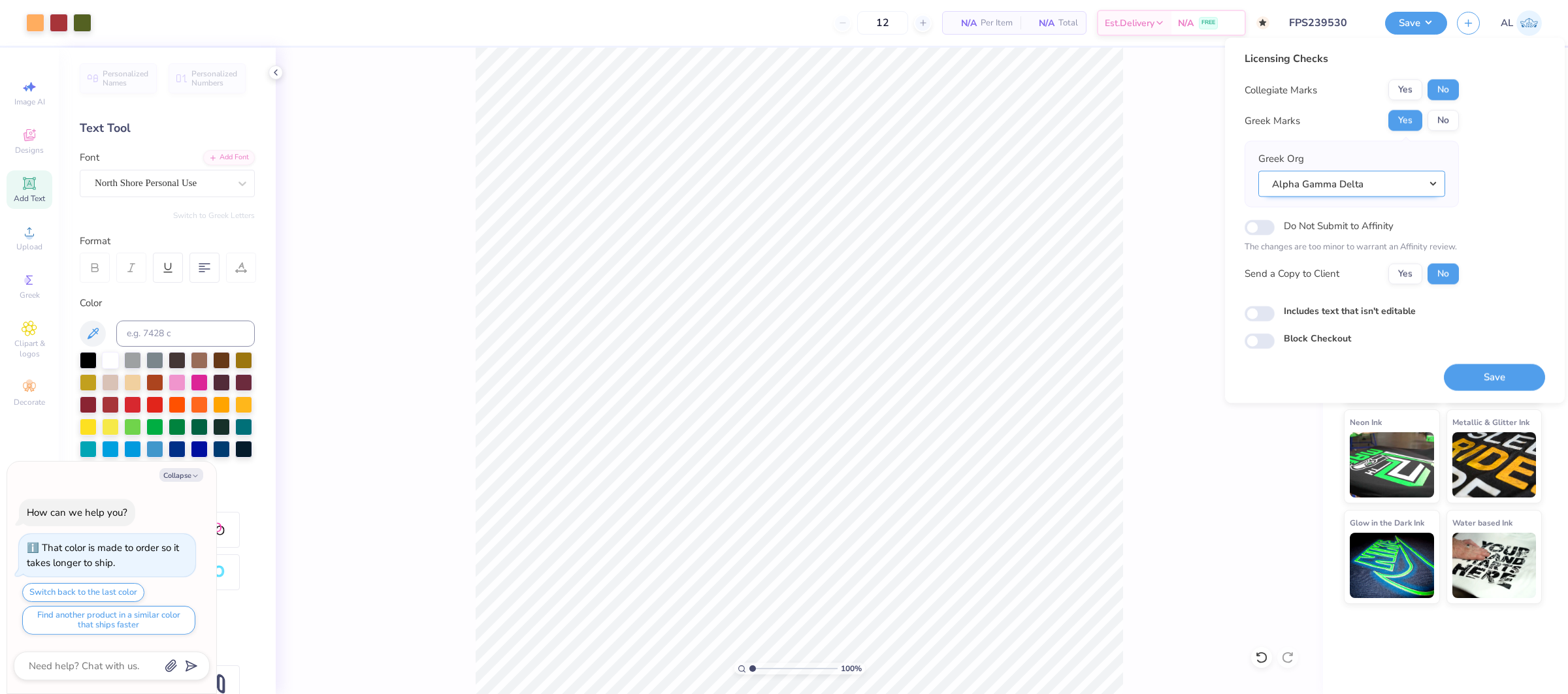
click at [1404, 193] on button "Alpha Gamma Delta" at bounding box center [1351, 184] width 187 height 27
click at [1336, 346] on link "Delta Zeta" at bounding box center [1351, 354] width 176 height 22
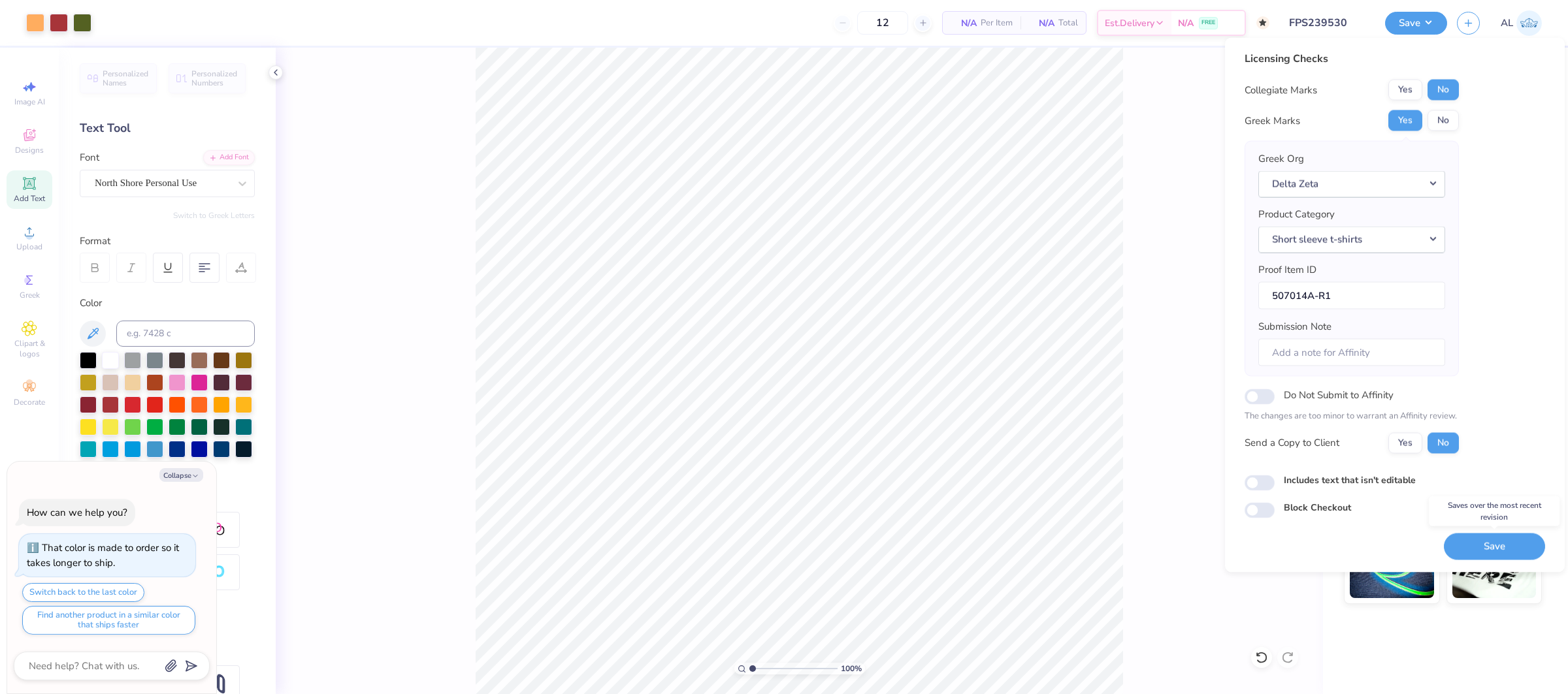
click at [1464, 544] on button "Save" at bounding box center [1494, 546] width 101 height 27
type textarea "x"
